Goal: Information Seeking & Learning: Learn about a topic

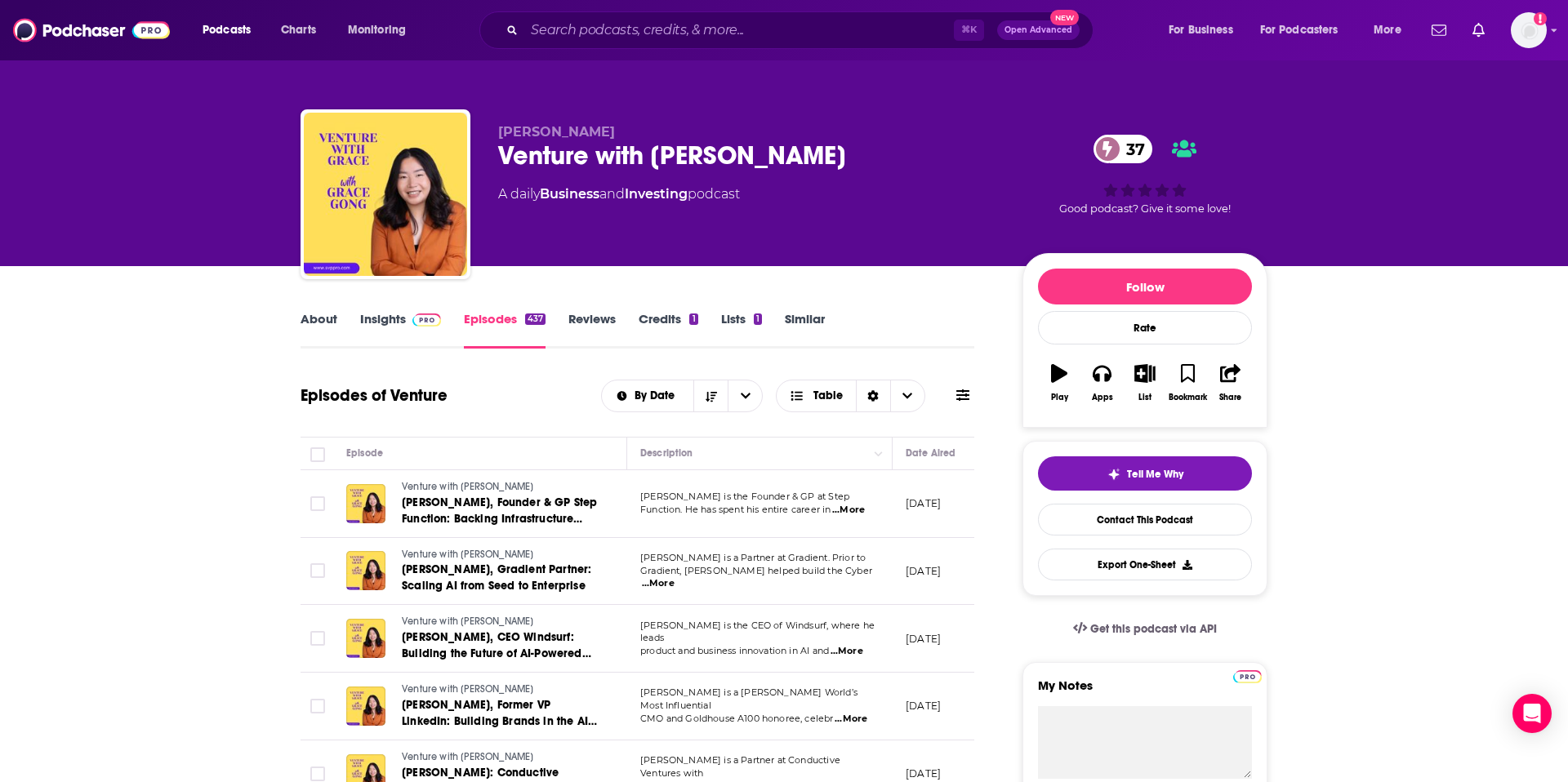
scroll to position [0, 463]
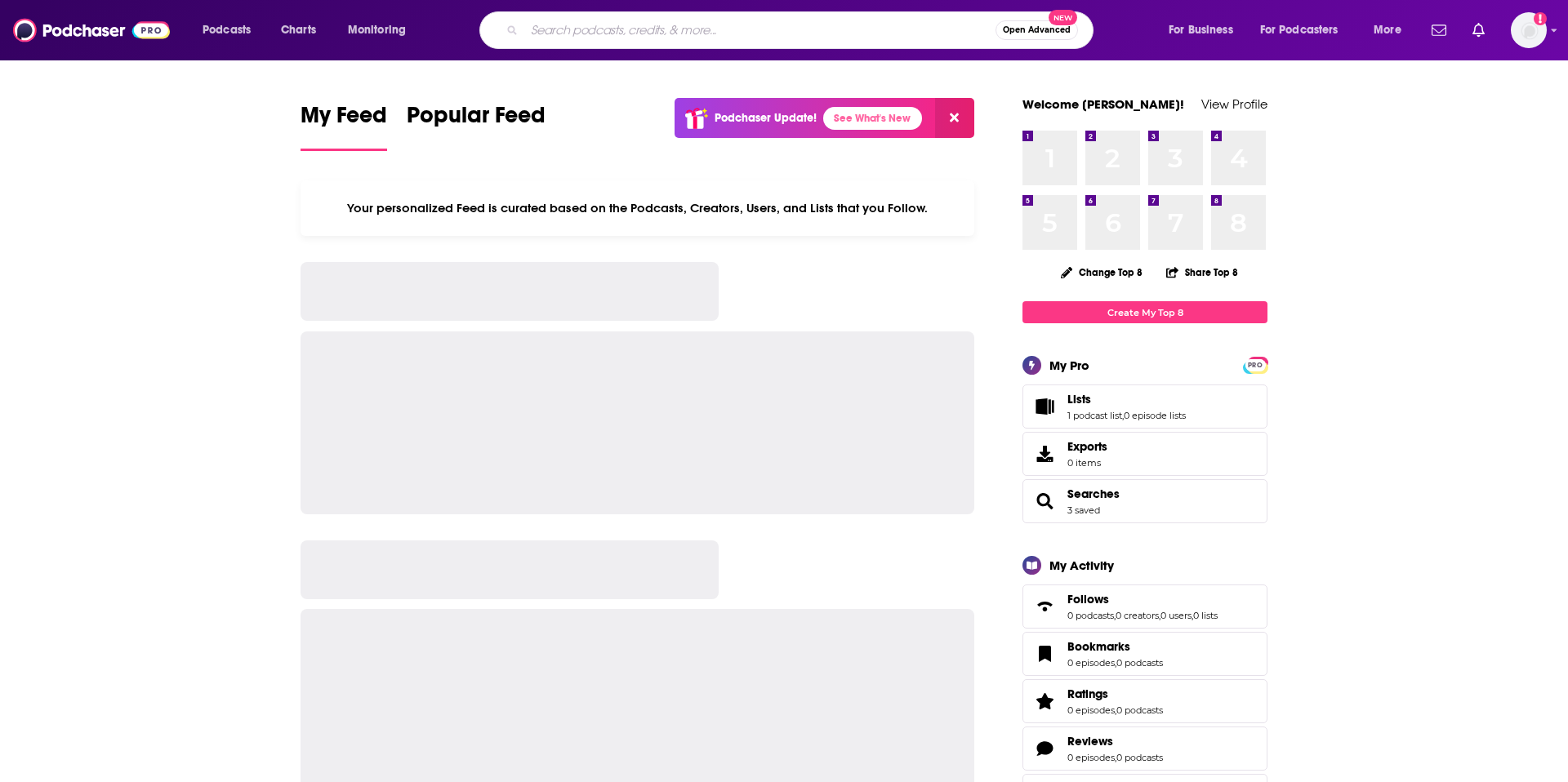
click at [616, 36] on input "Search podcasts, credits, & more..." at bounding box center [760, 30] width 471 height 26
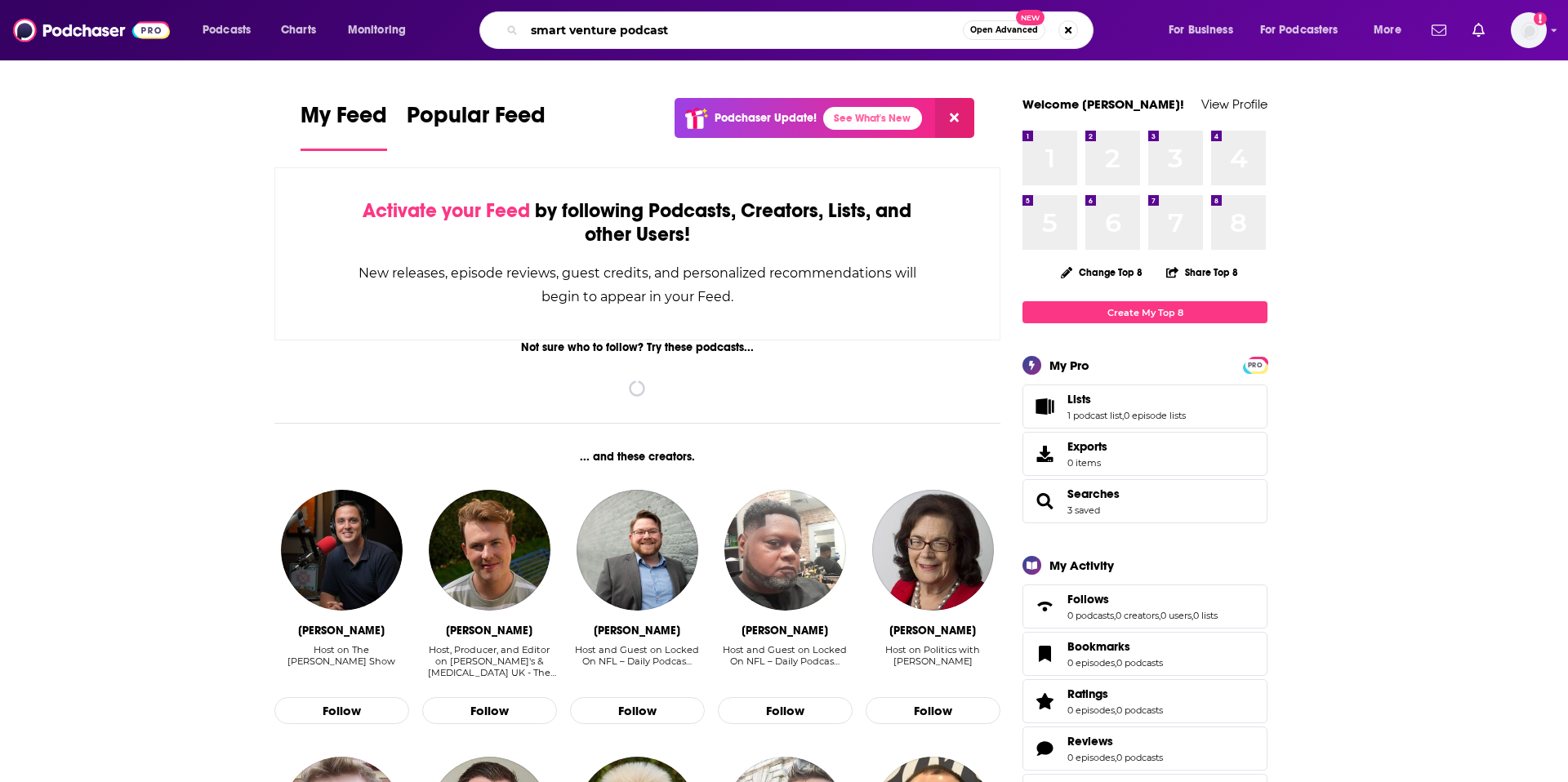
type input "smart venture podcast"
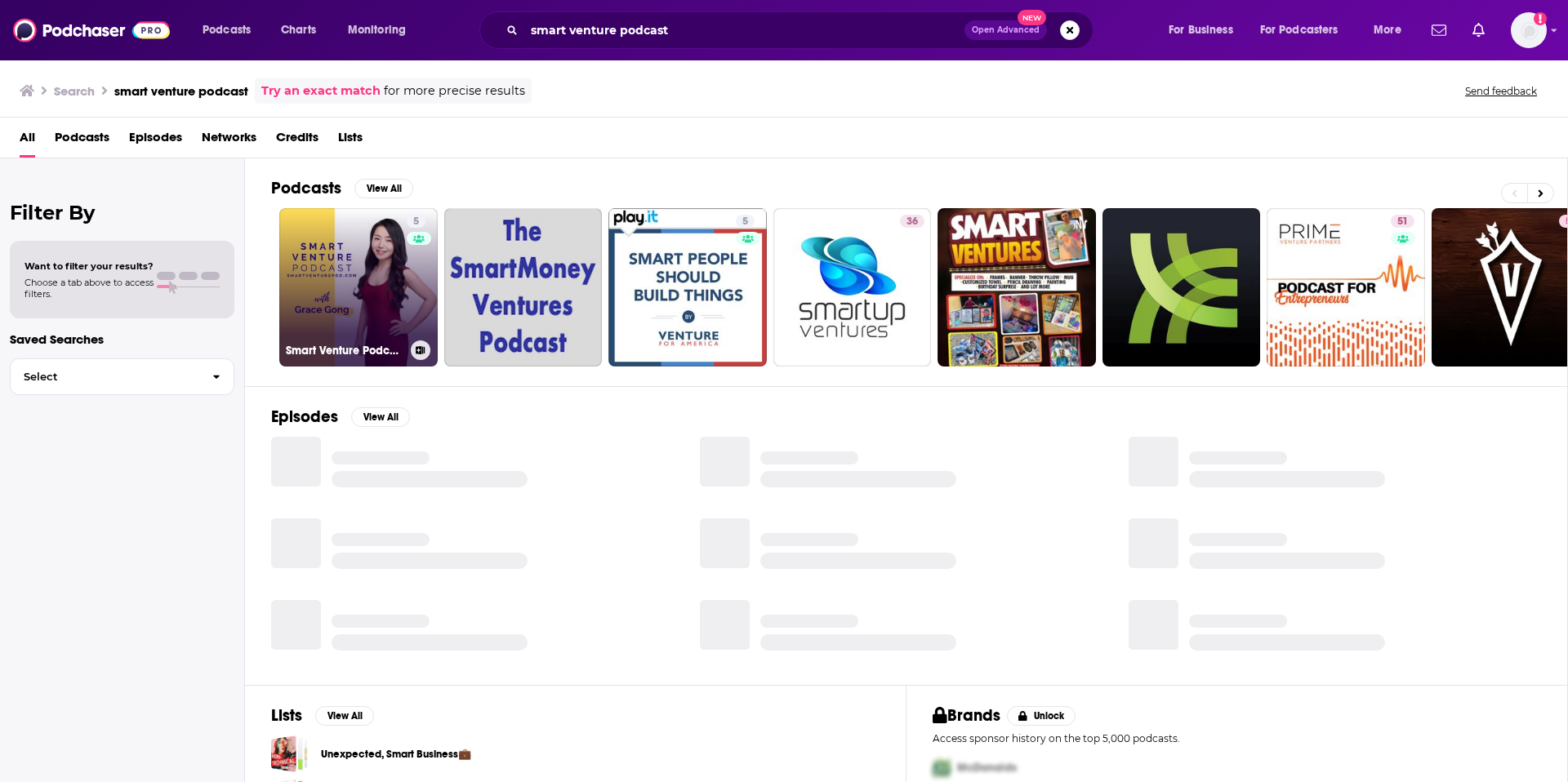
click at [375, 256] on link "5 Smart Venture Podcast" at bounding box center [359, 287] width 159 height 159
